Goal: Navigation & Orientation: Understand site structure

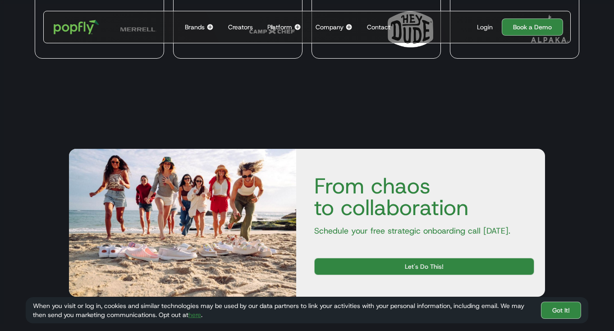
scroll to position [2330, 0]
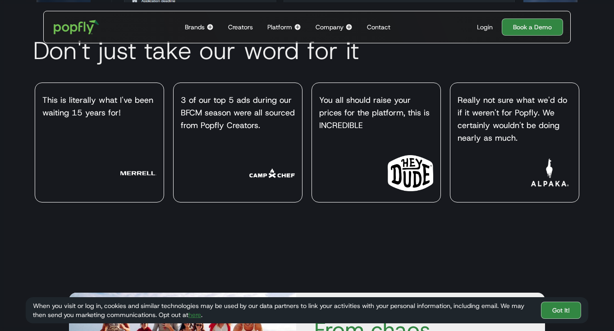
click at [200, 27] on div "Brands" at bounding box center [195, 27] width 20 height 9
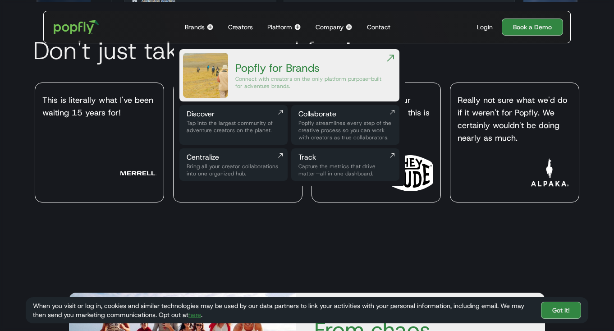
click at [332, 24] on div "Company" at bounding box center [329, 27] width 28 height 9
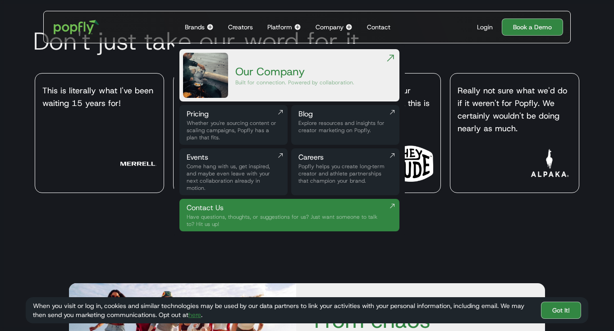
scroll to position [2384, 0]
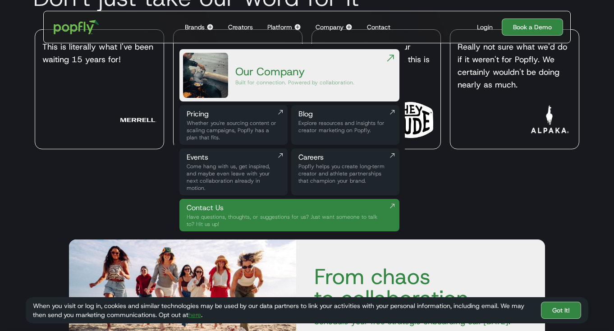
click at [270, 126] on div "Whether you're sourcing content or scaling campaigns, Popfly has a plan that fi…" at bounding box center [234, 130] width 94 height 22
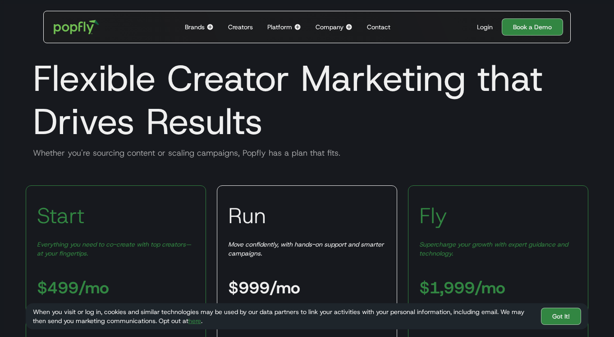
click at [369, 24] on div "Contact" at bounding box center [378, 27] width 23 height 9
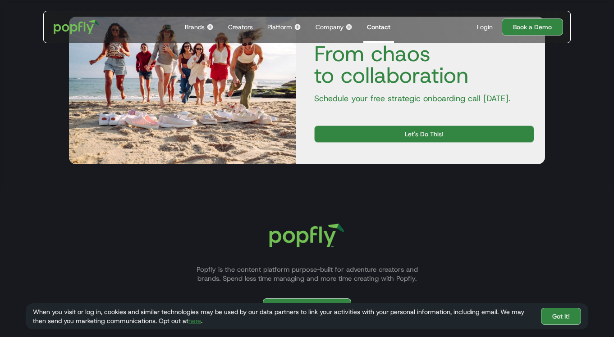
scroll to position [522, 0]
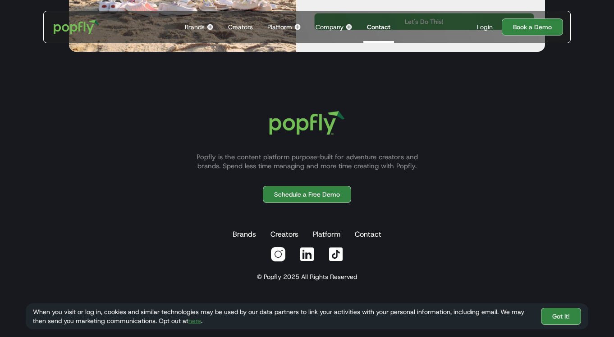
click at [326, 27] on div "Company" at bounding box center [329, 27] width 28 height 9
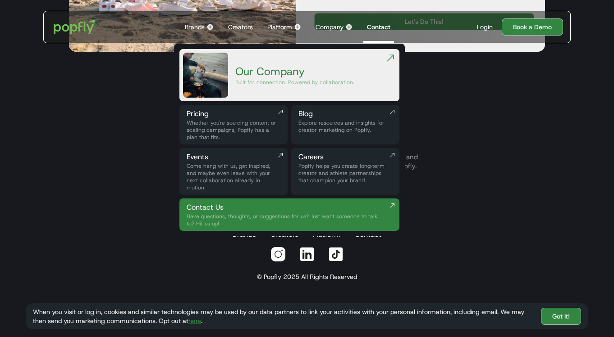
click at [313, 159] on div "Careers" at bounding box center [345, 157] width 94 height 11
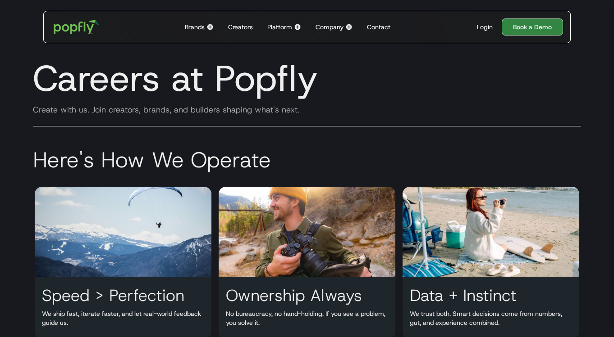
click at [289, 32] on div "Platform Back to main menu The Popfly Platform Connect with creators on the onl…" at bounding box center [284, 27] width 41 height 32
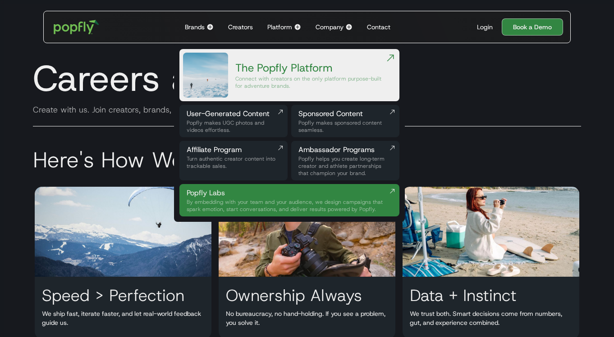
click at [249, 121] on div "Popfly makes UGC photos and videos effortless." at bounding box center [234, 126] width 94 height 14
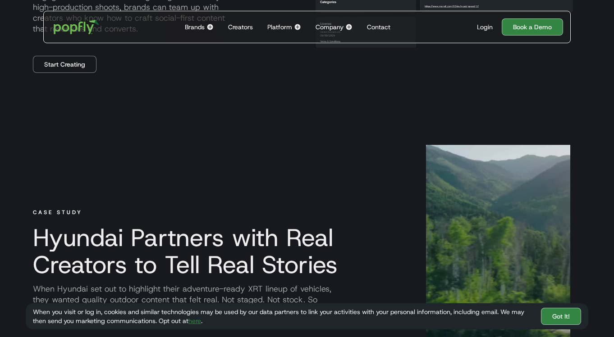
scroll to position [292, 0]
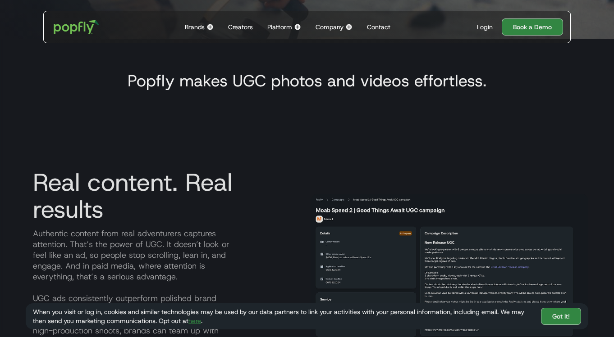
click at [193, 26] on div "Brands" at bounding box center [195, 27] width 20 height 9
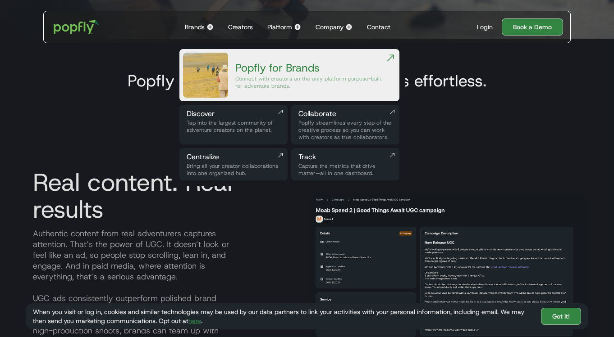
click at [255, 151] on link "Centralize Bring all your creator collaborations into one organized hub." at bounding box center [233, 164] width 108 height 32
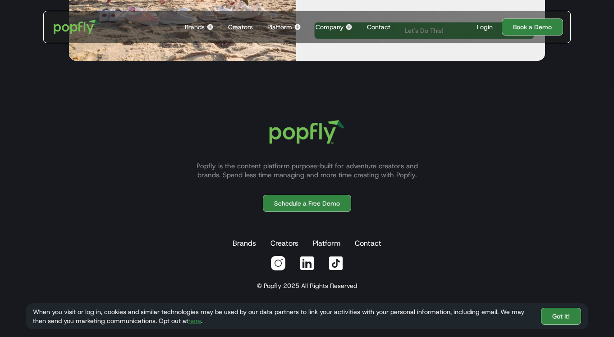
scroll to position [1785, 0]
